Goal: Information Seeking & Learning: Find specific fact

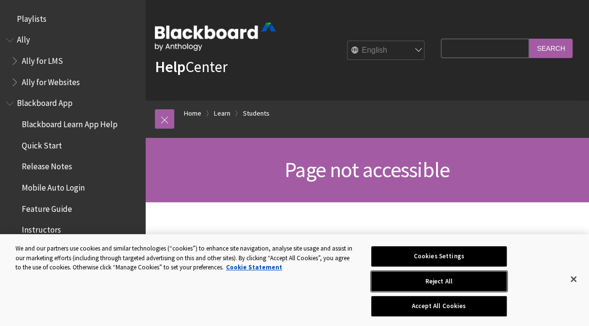
click at [433, 276] on button "Reject All" at bounding box center [439, 282] width 136 height 20
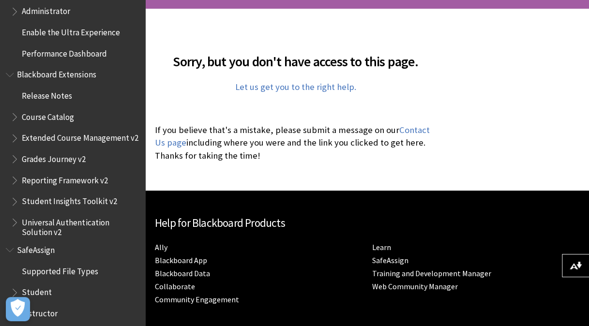
scroll to position [1020, 0]
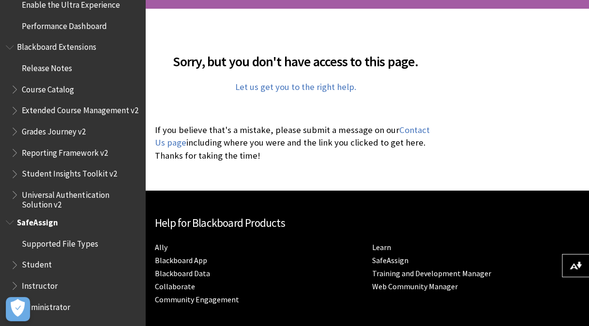
click at [44, 263] on span "Student" at bounding box center [37, 263] width 30 height 13
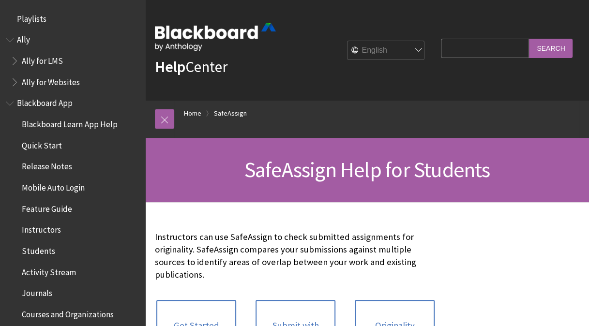
scroll to position [1147, 0]
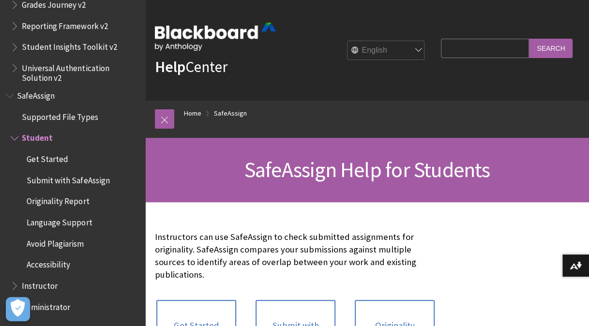
click at [451, 46] on input "Search Query" at bounding box center [485, 48] width 88 height 19
type input "missing marks"
click at [566, 49] on input "Search" at bounding box center [551, 48] width 44 height 19
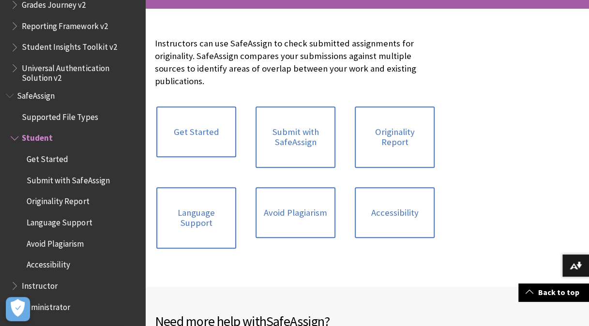
scroll to position [232, 0]
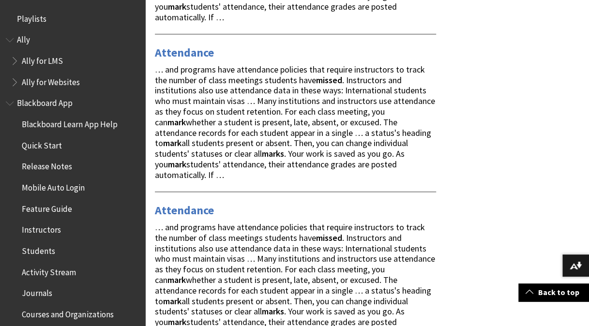
scroll to position [194, 0]
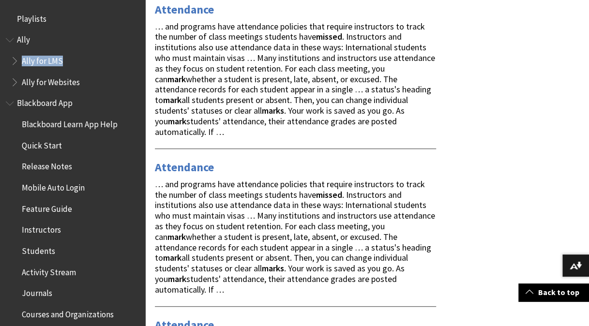
drag, startPoint x: 138, startPoint y: 59, endPoint x: 137, endPoint y: 40, distance: 19.4
click at [137, 40] on div "All Products Playlists Playlists Ally Ally for LMS Ally for Websites Ally Ally …" at bounding box center [72, 163] width 145 height 326
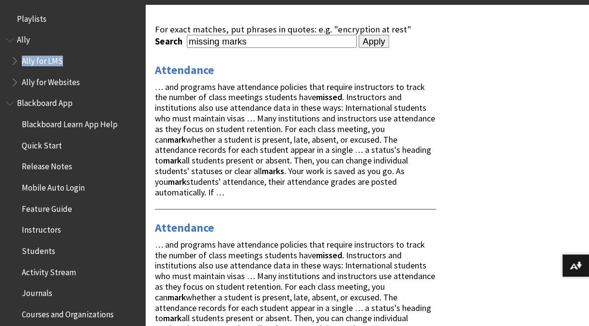
scroll to position [0, 0]
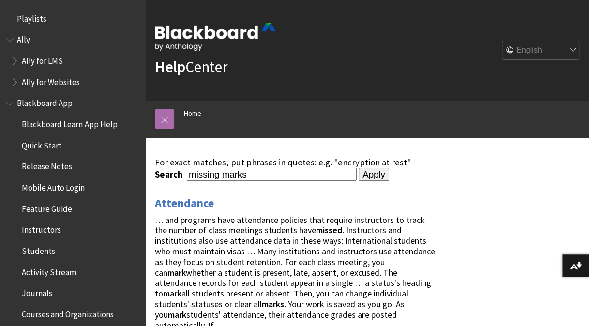
click at [163, 115] on link at bounding box center [164, 118] width 19 height 19
